Goal: Task Accomplishment & Management: Use online tool/utility

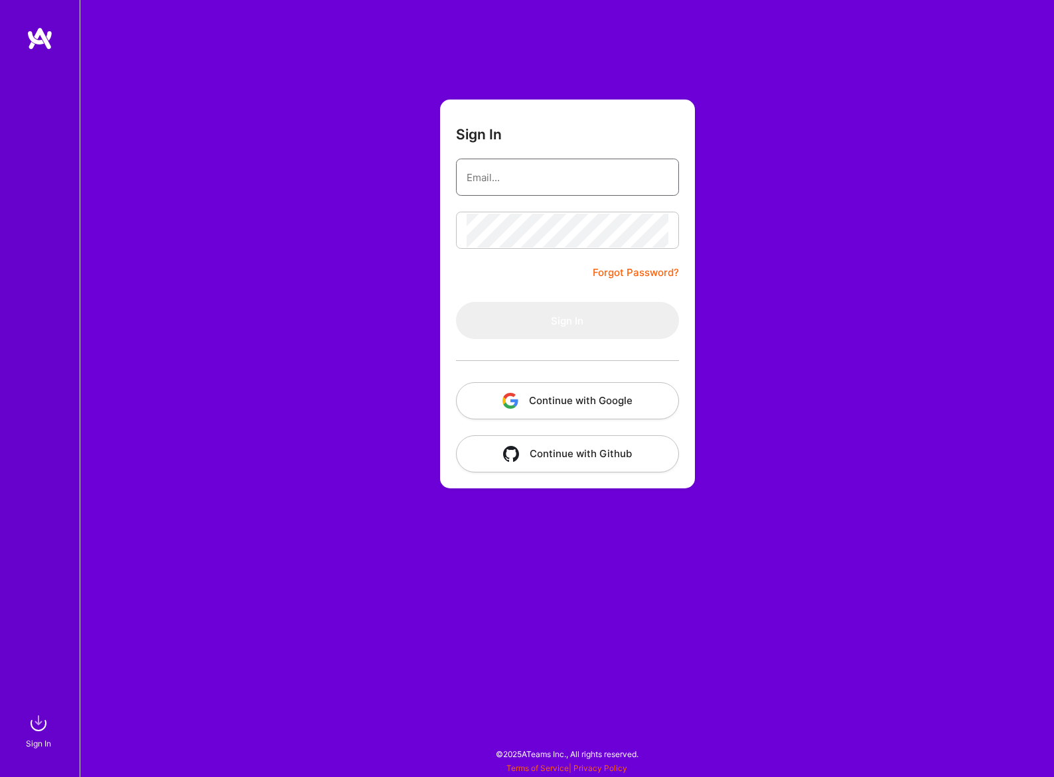
click at [501, 181] on input "email" at bounding box center [568, 178] width 202 height 34
type input "[EMAIL_ADDRESS][DOMAIN_NAME]"
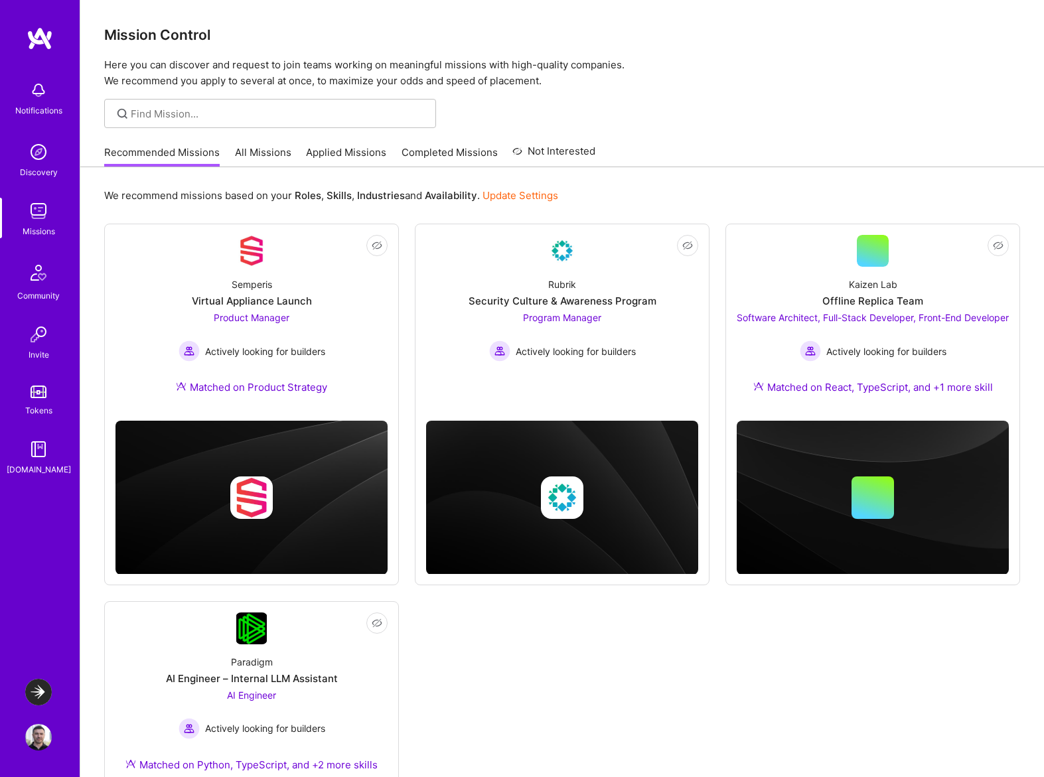
click at [38, 691] on img at bounding box center [38, 692] width 27 height 27
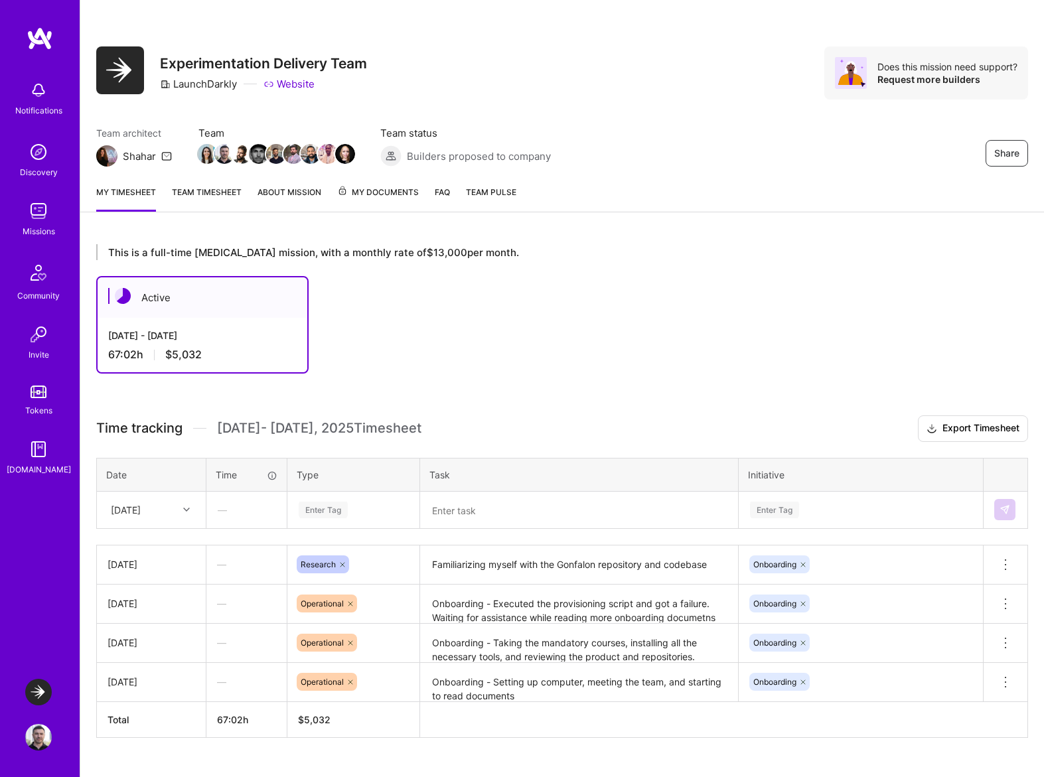
click at [171, 514] on div "[DATE]" at bounding box center [141, 510] width 74 height 22
click at [155, 720] on div "[DATE]" at bounding box center [152, 720] width 108 height 25
click at [323, 512] on div "Enter Tag" at bounding box center [323, 510] width 49 height 21
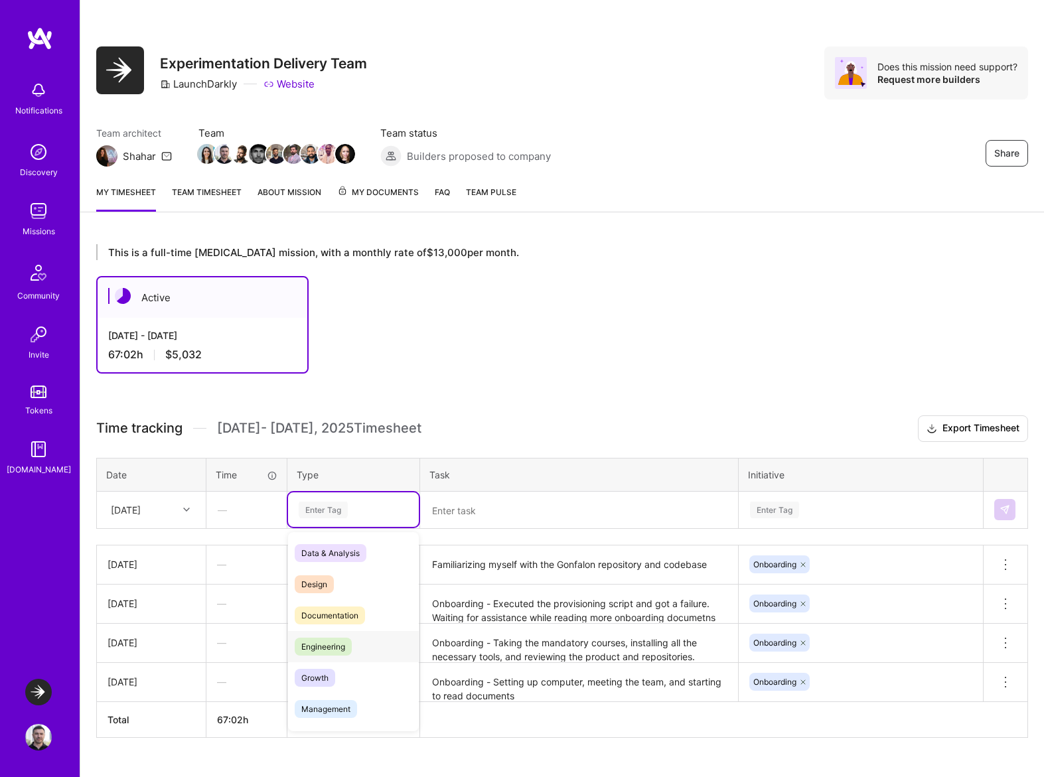
click at [317, 650] on span "Engineering" at bounding box center [323, 647] width 57 height 18
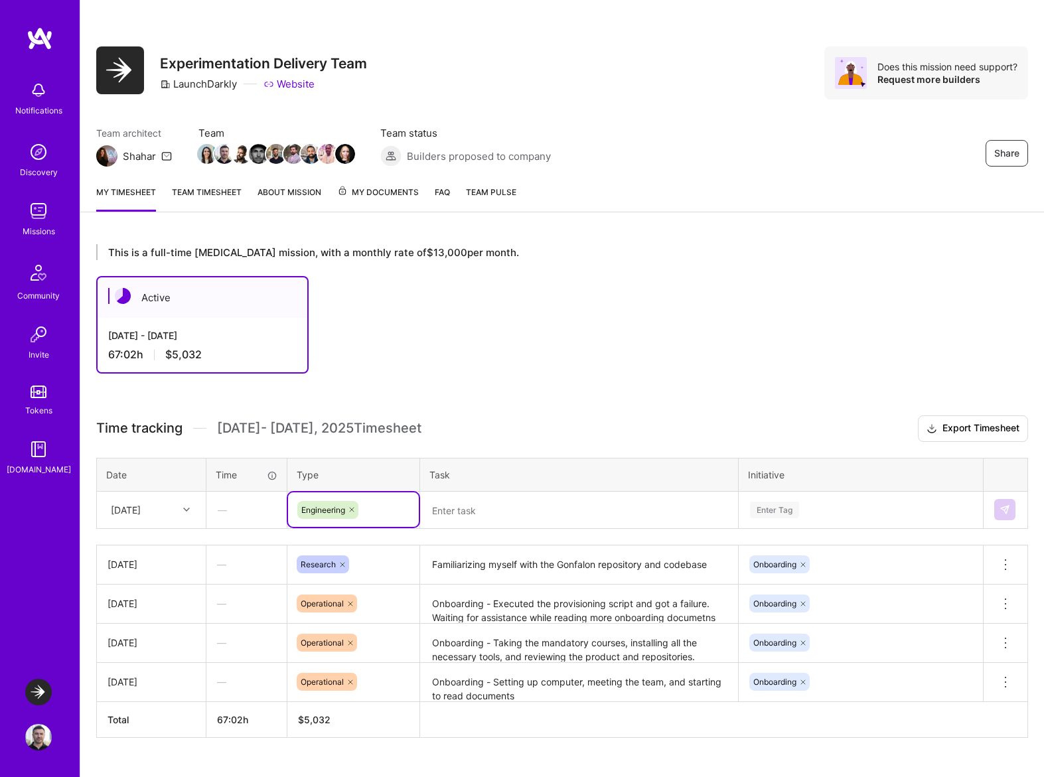
click at [460, 518] on textarea at bounding box center [578, 510] width 315 height 35
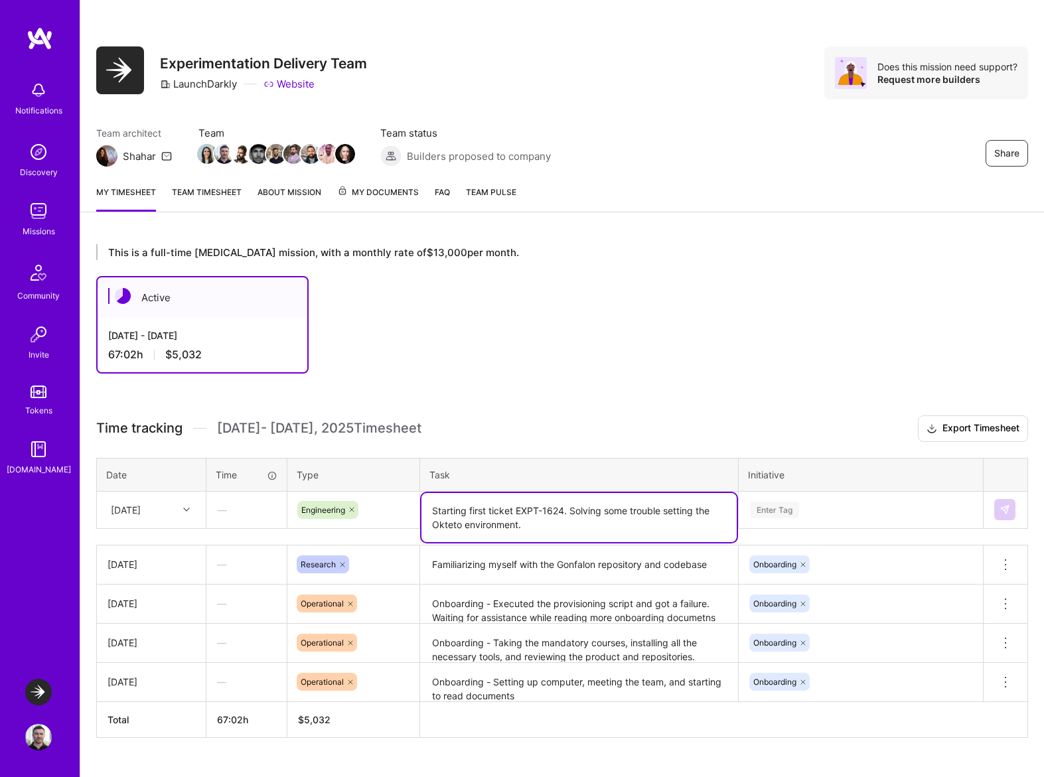
type textarea "Starting first ticket EXPT-1624. Solving some trouble setting the Okteto enviro…"
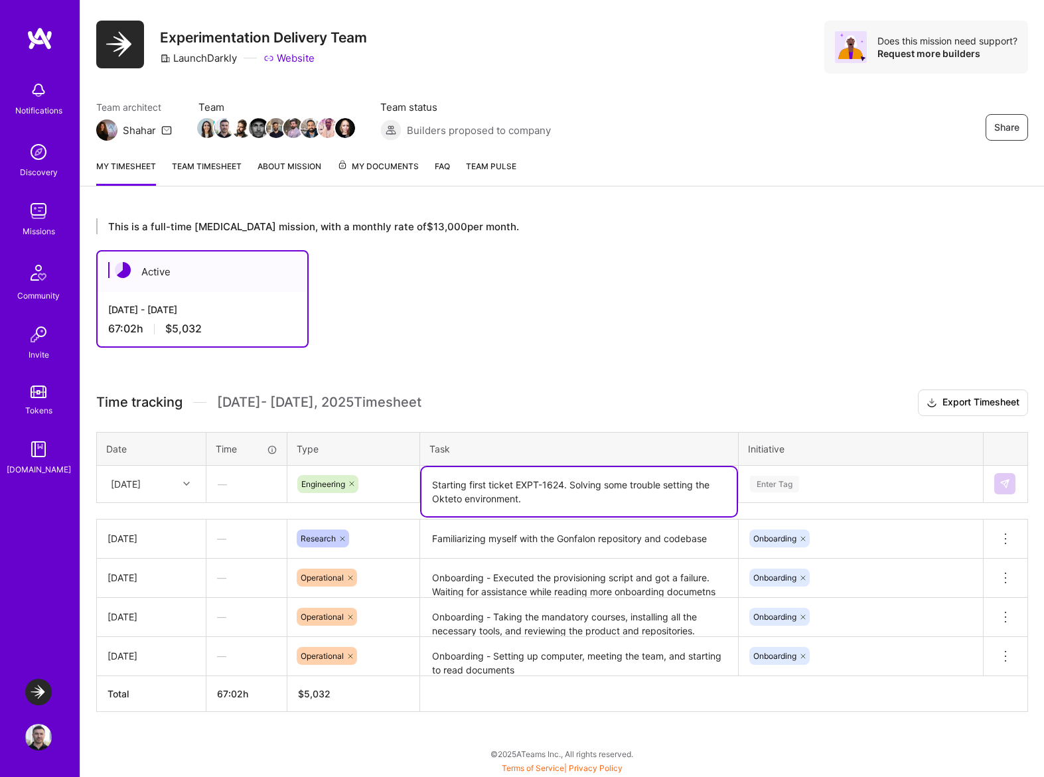
click at [834, 501] on div "Enter Tag" at bounding box center [860, 484] width 243 height 35
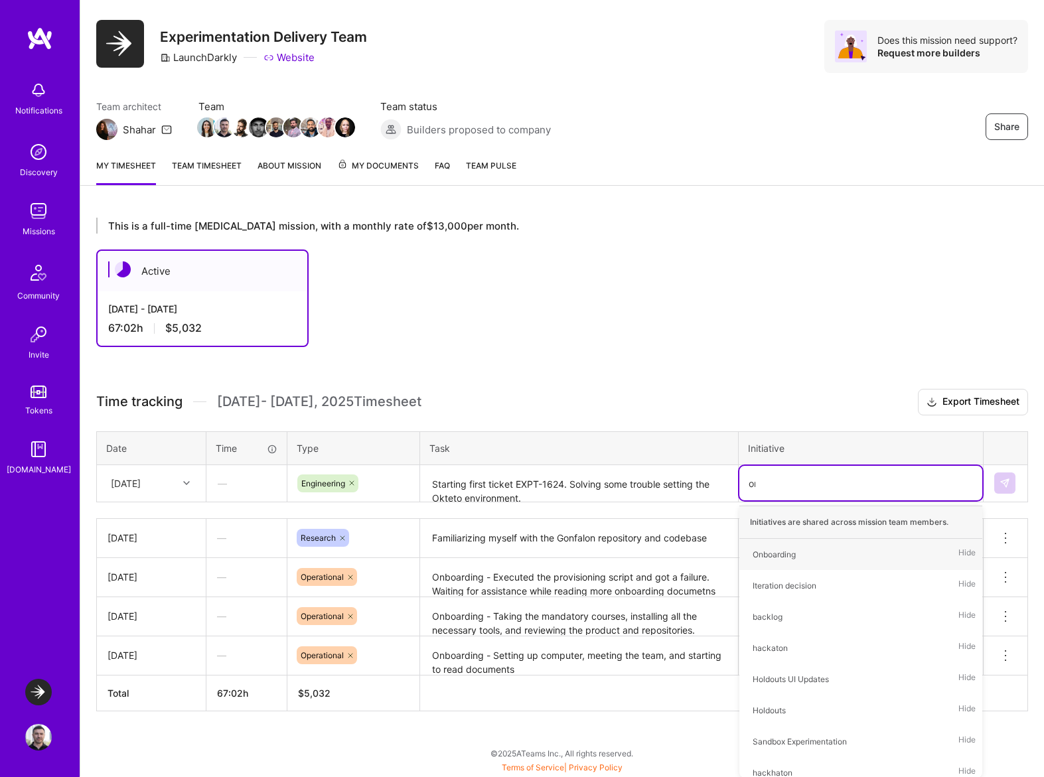
scroll to position [25, 0]
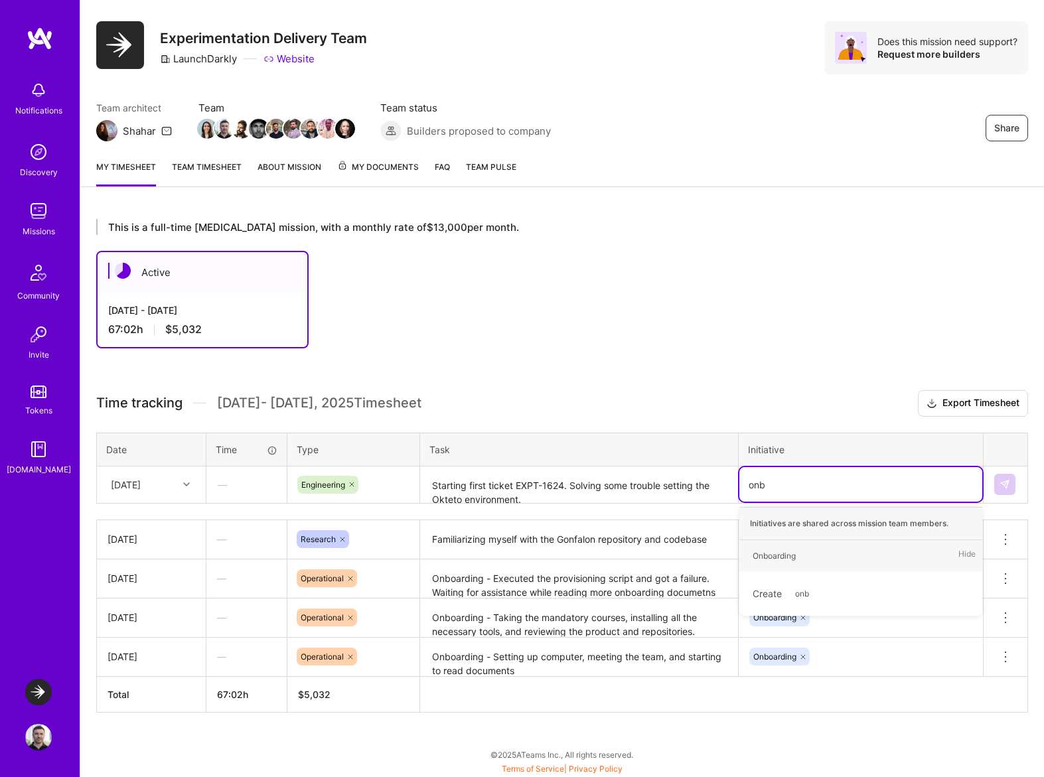
type input "onbo"
click at [781, 557] on div "Onboarding" at bounding box center [774, 556] width 43 height 14
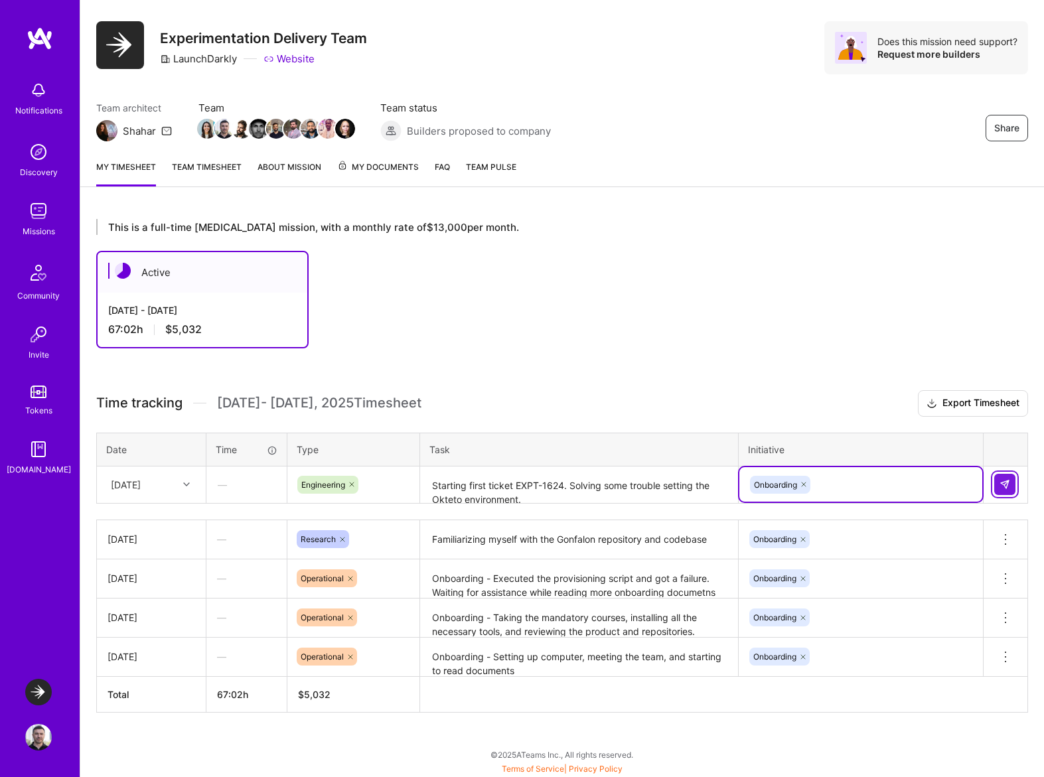
click at [1010, 482] on img at bounding box center [1005, 484] width 11 height 11
